Goal: Task Accomplishment & Management: Complete application form

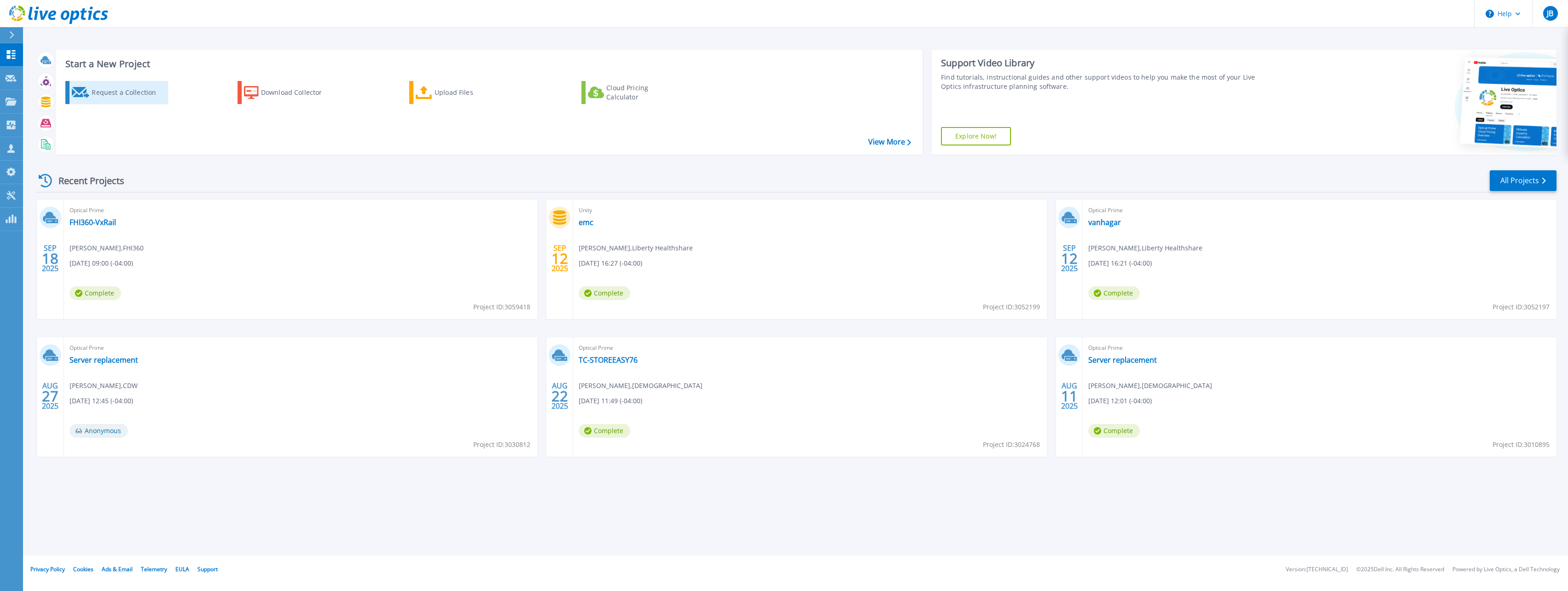
click at [110, 93] on div "Request a Collection" at bounding box center [128, 92] width 74 height 18
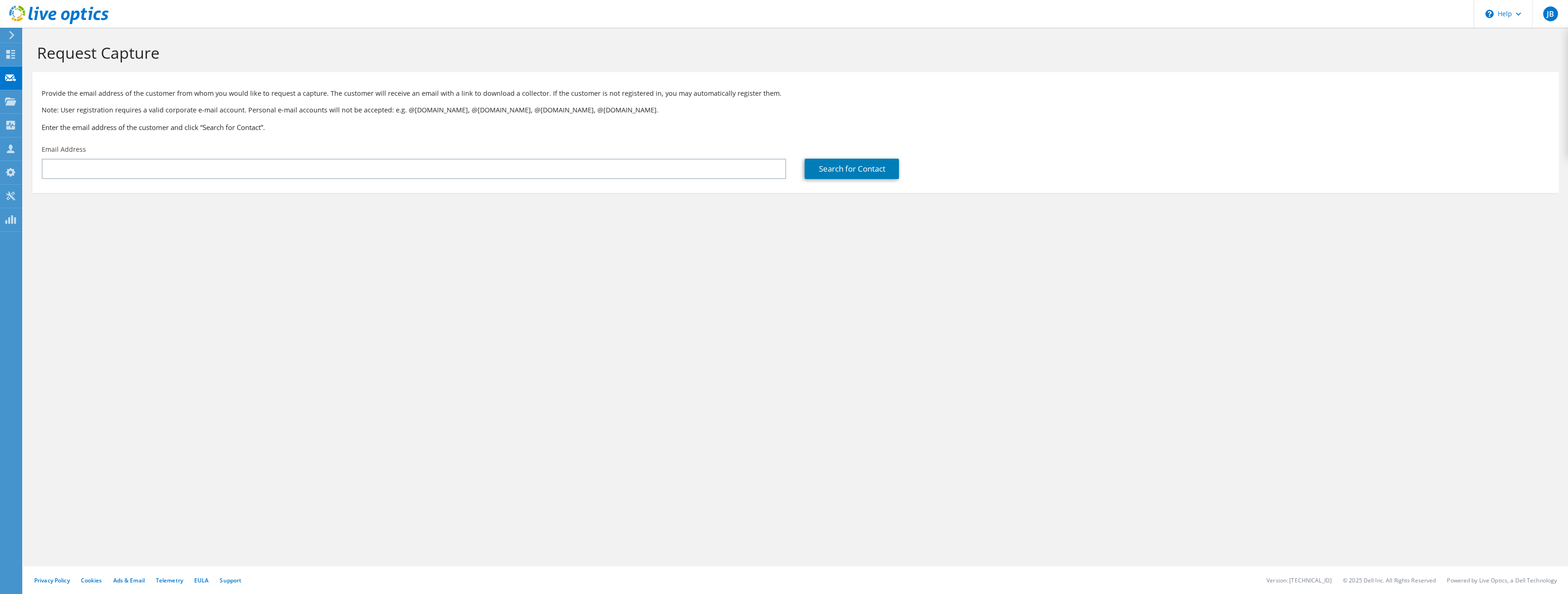
click at [369, 158] on div "Email Address" at bounding box center [414, 161] width 763 height 44
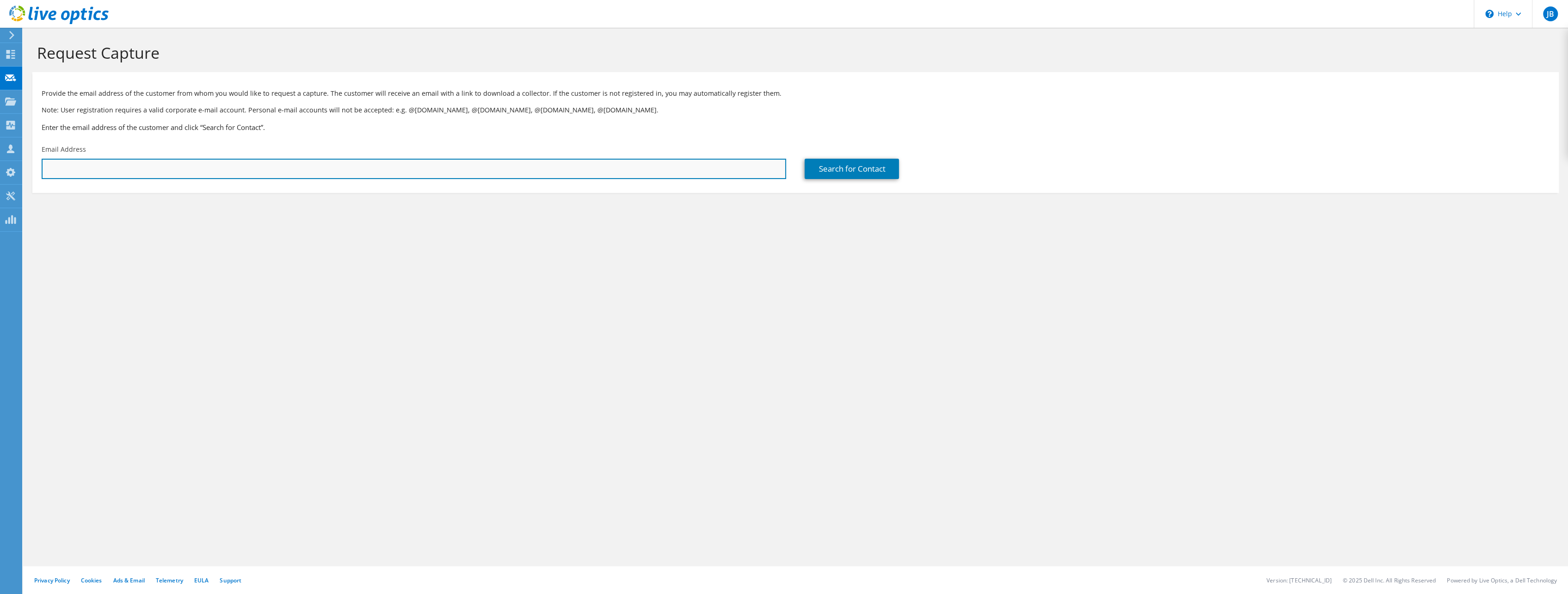
click at [364, 164] on input "text" at bounding box center [414, 168] width 744 height 20
paste input "Carlos Cairus <carlosc@gccontractor.org>"
drag, startPoint x: 93, startPoint y: 166, endPoint x: 29, endPoint y: 171, distance: 64.2
click at [29, 171] on section "Request Capture Provide the email address of the customer from whom you would l…" at bounding box center [796, 133] width 1545 height 211
type input "carlosc@gccontractor.org"
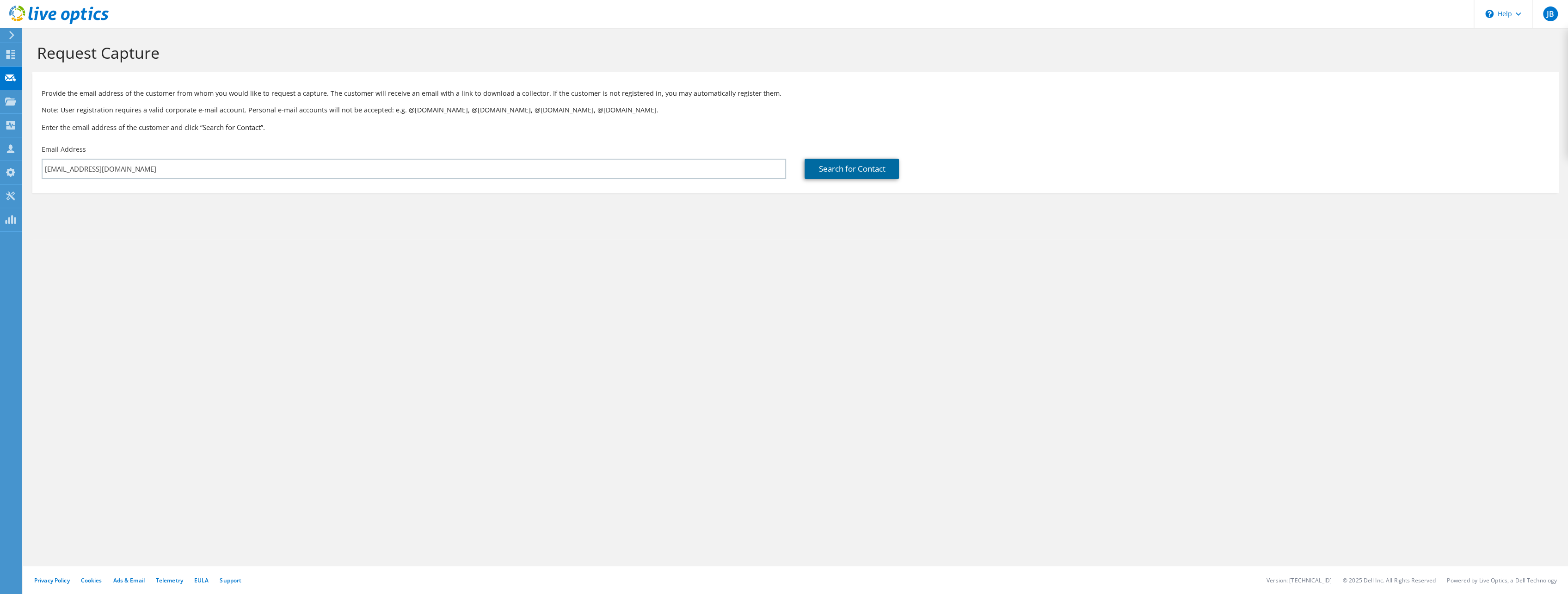
click at [846, 169] on link "Search for Contact" at bounding box center [852, 168] width 95 height 20
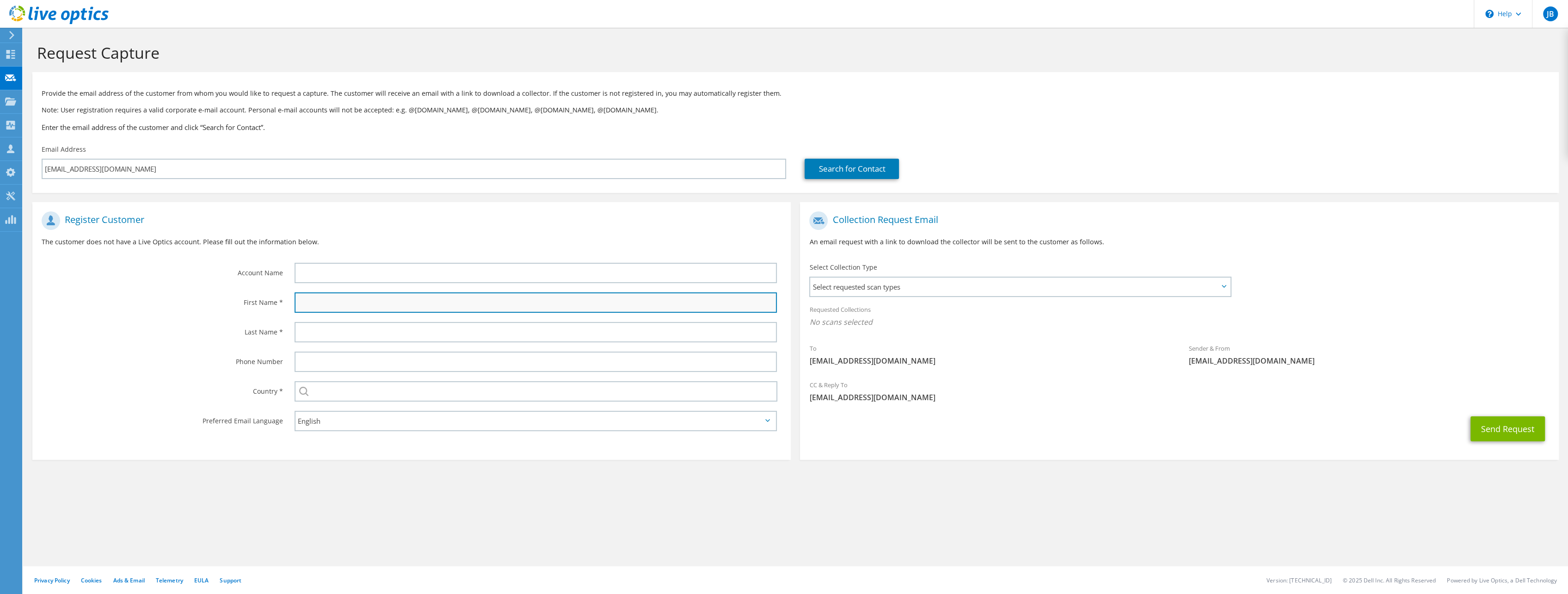
click at [344, 295] on input "text" at bounding box center [536, 302] width 483 height 20
type input "Carlos"
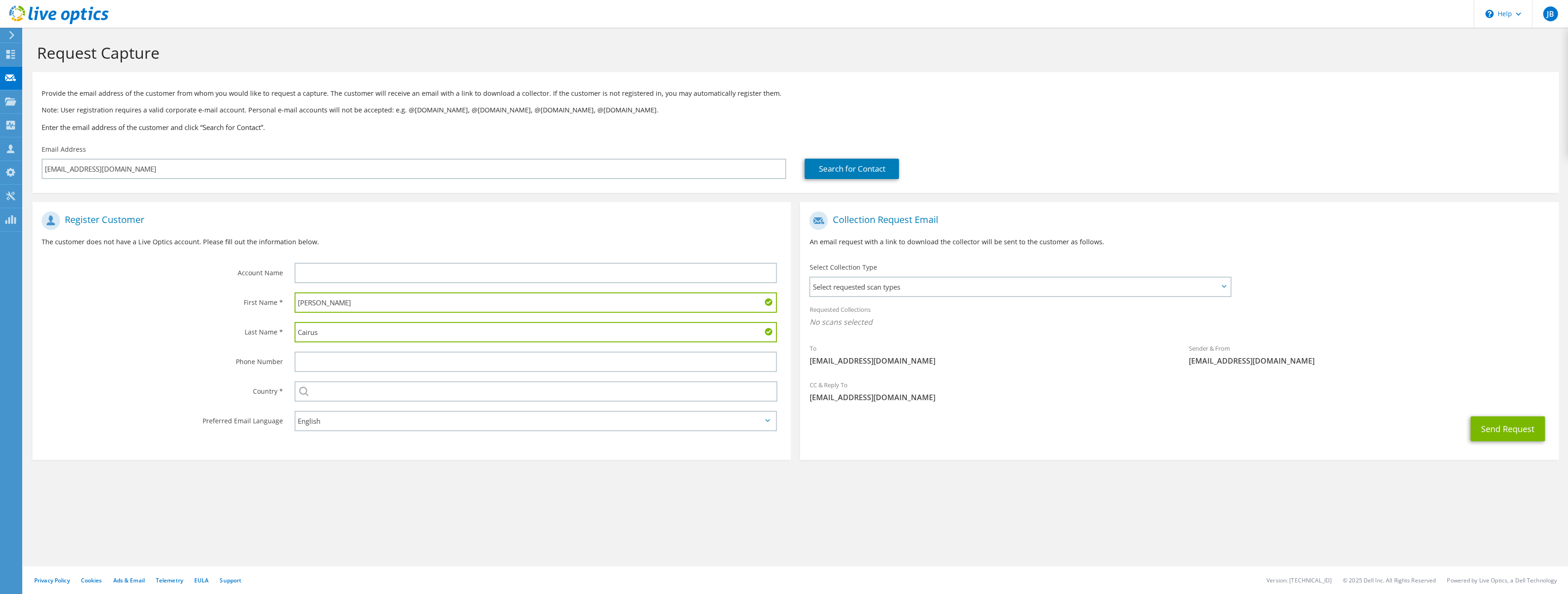
type input "Cairus"
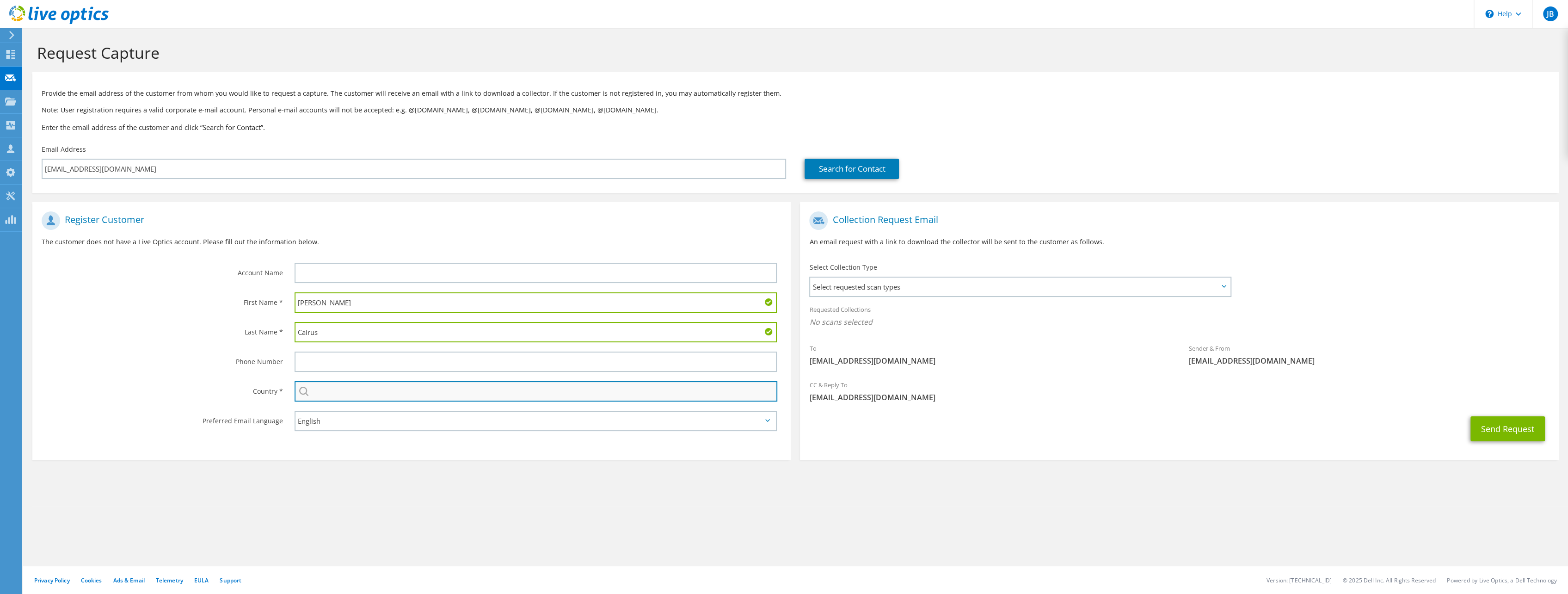
click at [380, 390] on input "text" at bounding box center [536, 391] width 483 height 20
type input "United States"
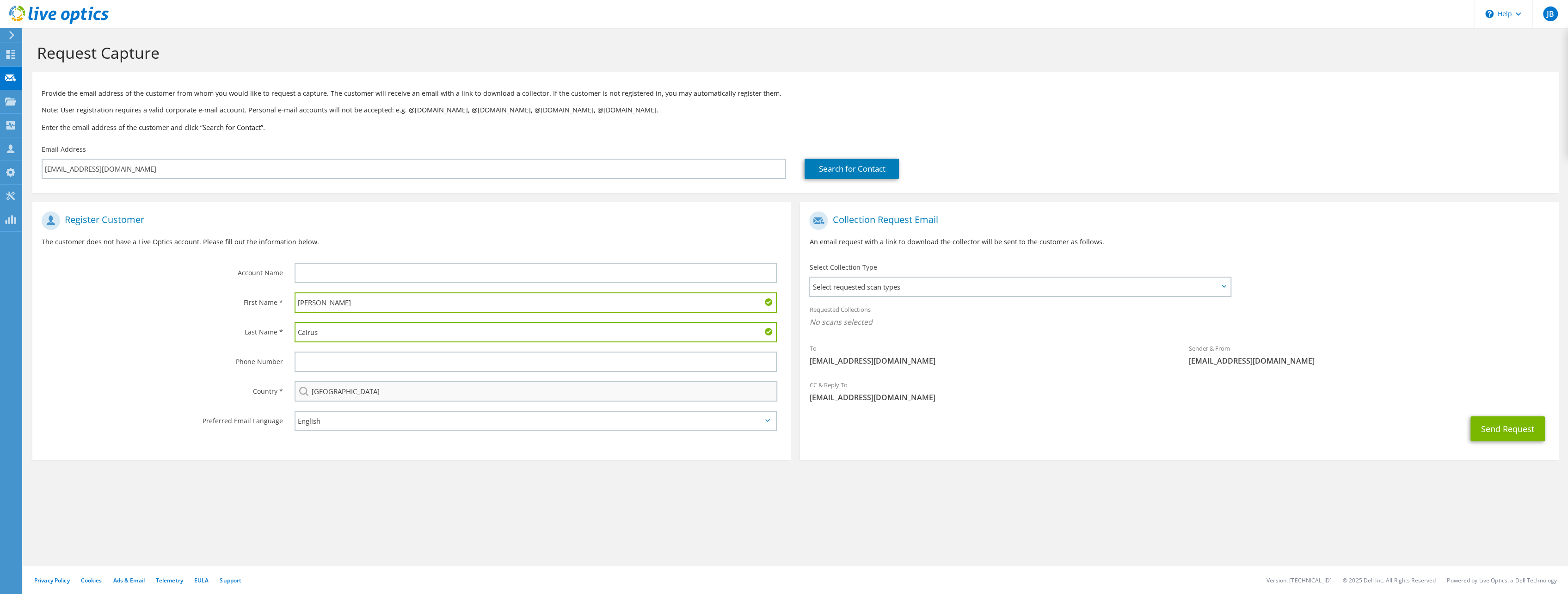
type input "cdw"
type input "8479689041"
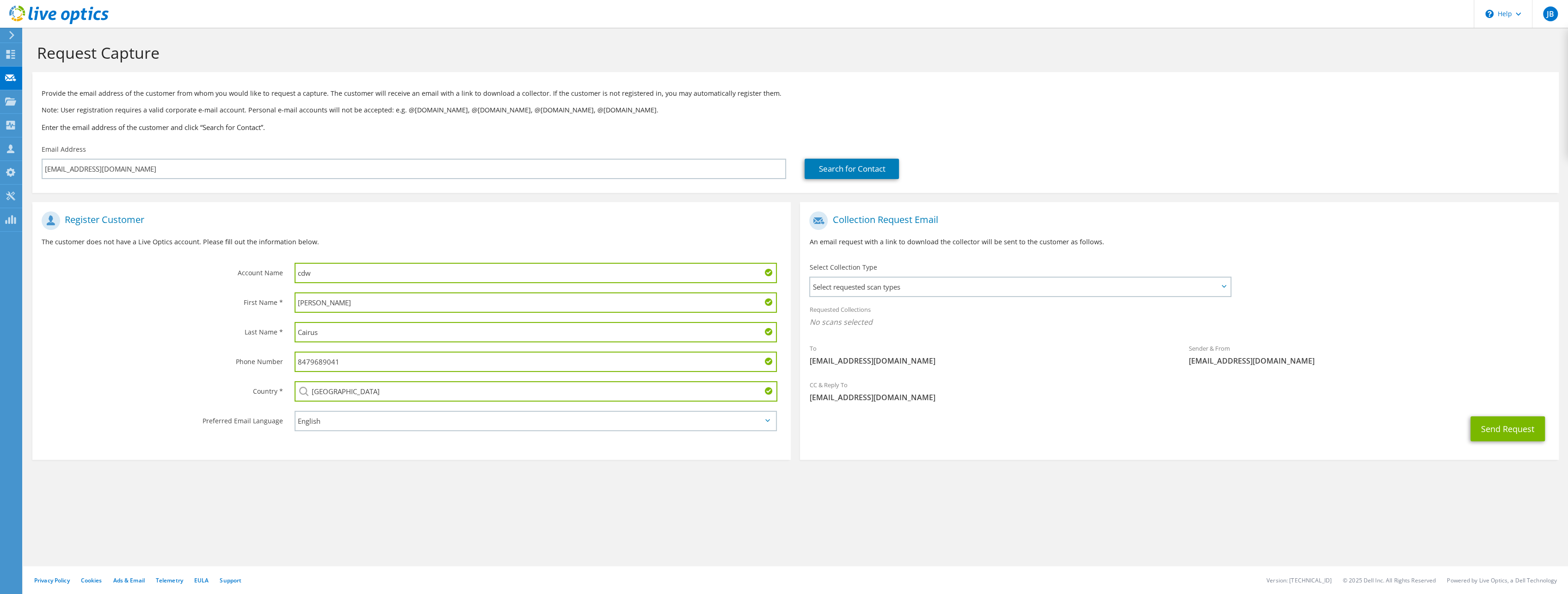
drag, startPoint x: 354, startPoint y: 359, endPoint x: 203, endPoint y: 356, distance: 151.0
click at [203, 356] on div "Phone Number 8479689041" at bounding box center [412, 361] width 759 height 29
drag, startPoint x: 333, startPoint y: 271, endPoint x: 206, endPoint y: 266, distance: 127.1
click at [217, 264] on div "Account Name cdw" at bounding box center [412, 247] width 759 height 81
click at [174, 333] on label "Last Name *" at bounding box center [162, 339] width 241 height 15
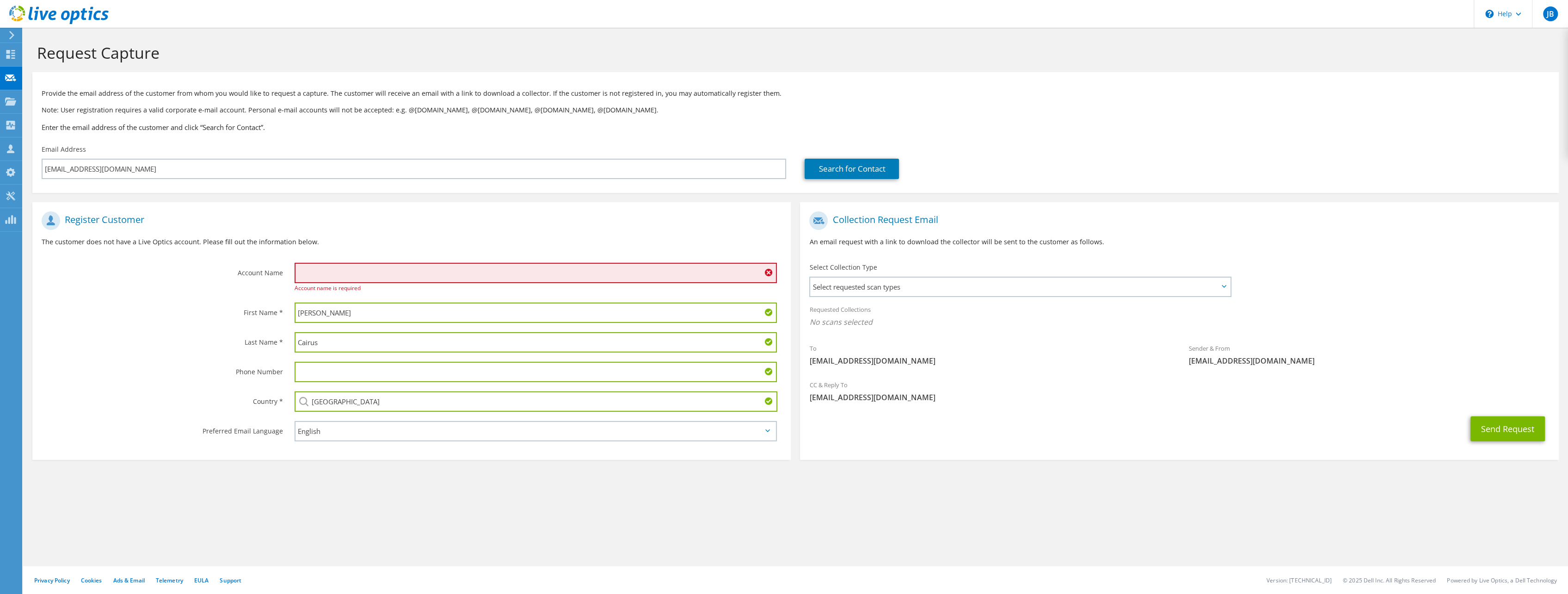
click at [323, 270] on input "text" at bounding box center [536, 272] width 483 height 20
type input "General Conference of SDA"
click at [905, 299] on div "Select Collection Type Select requested scan types Server Virtualization Optica…" at bounding box center [1021, 279] width 442 height 42
click at [914, 293] on span "Select requested scan types" at bounding box center [1020, 287] width 420 height 18
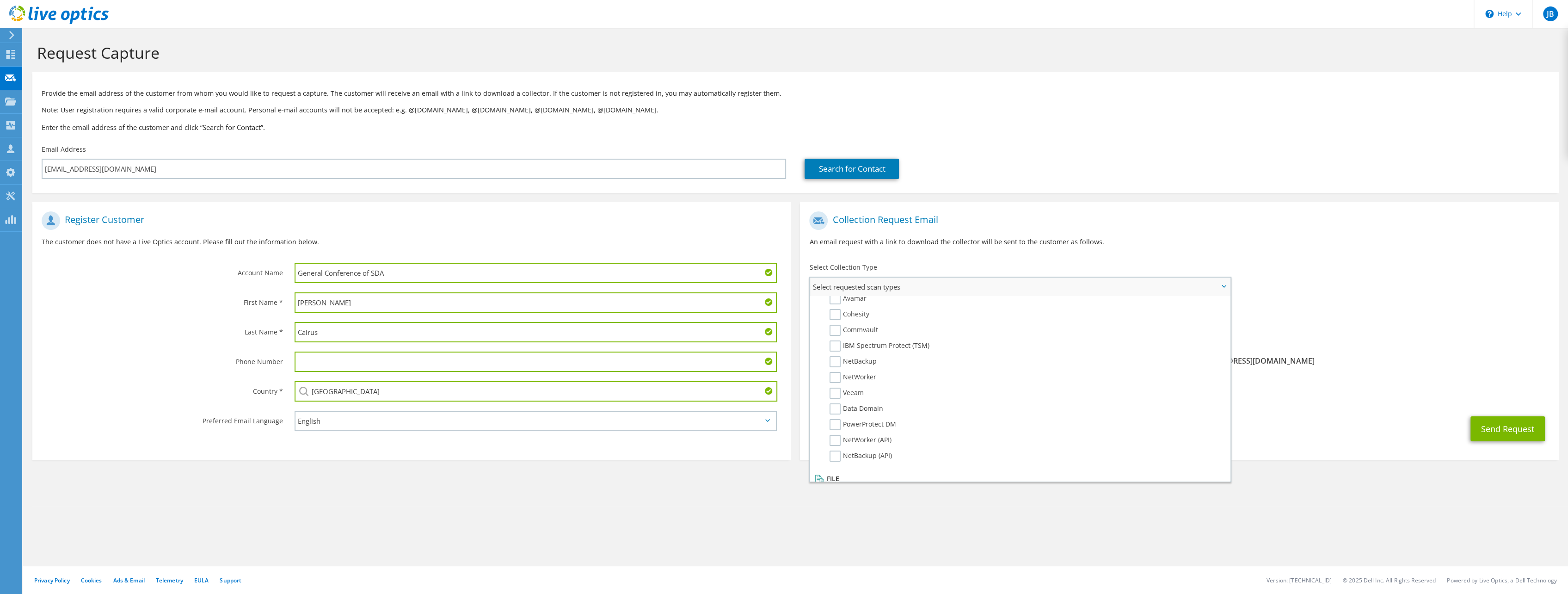
scroll to position [440, 0]
click at [833, 372] on label "Veeam" at bounding box center [847, 369] width 34 height 11
click at [0, 0] on input "Veeam" at bounding box center [0, 0] width 0 height 0
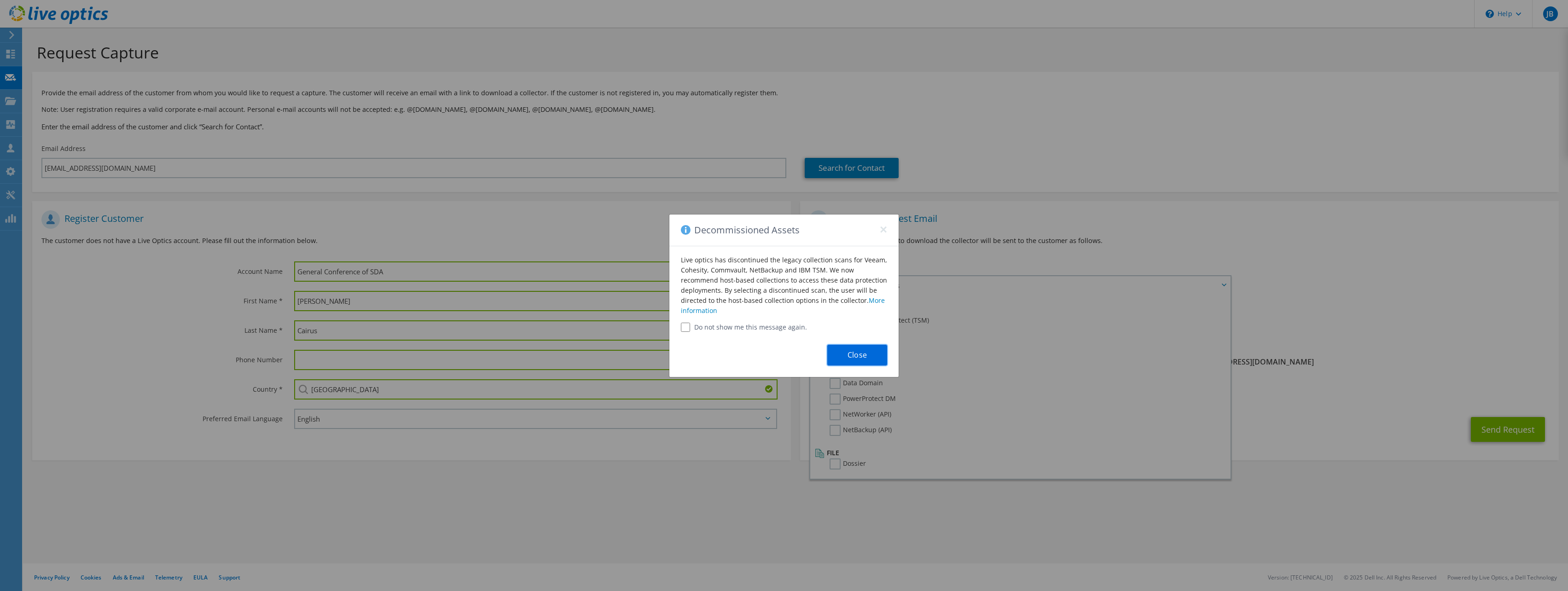
click at [872, 356] on button "Close" at bounding box center [857, 355] width 60 height 21
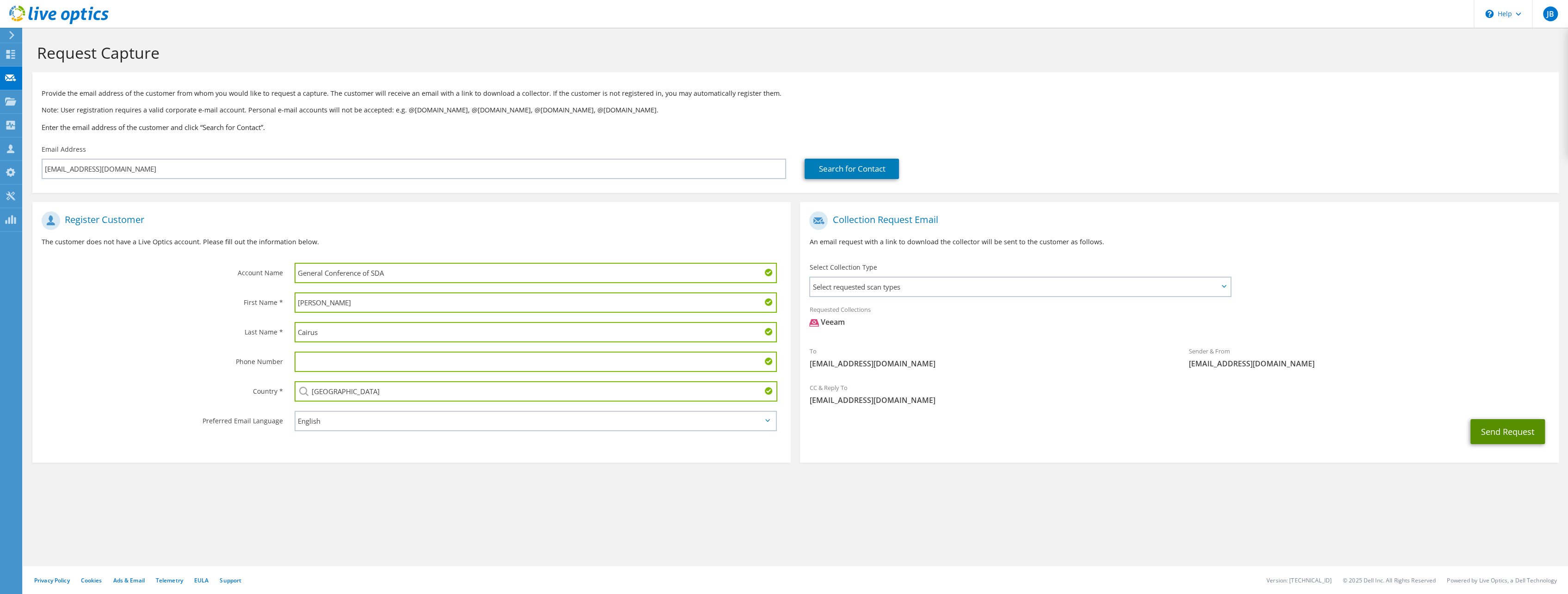
click at [1500, 425] on button "Send Request" at bounding box center [1507, 431] width 74 height 25
